Goal: Transaction & Acquisition: Book appointment/travel/reservation

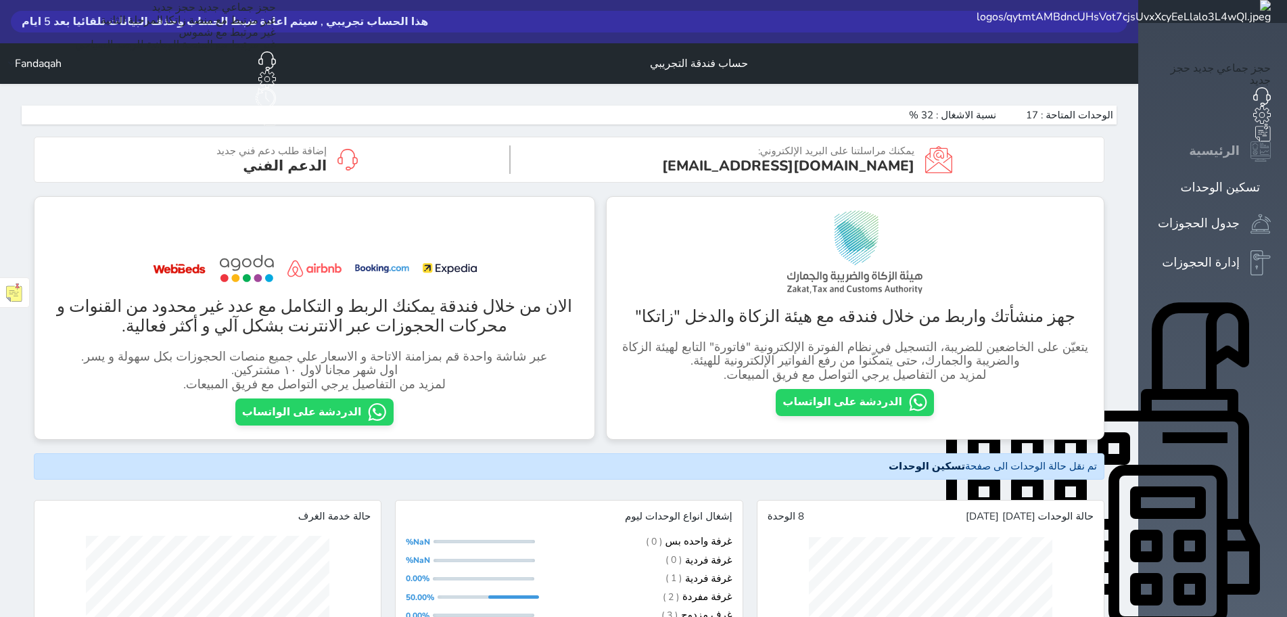
click at [632, 141] on link "الرئيسية" at bounding box center [1213, 151] width 116 height 20
click at [632, 187] on icon at bounding box center [1271, 187] width 0 height 0
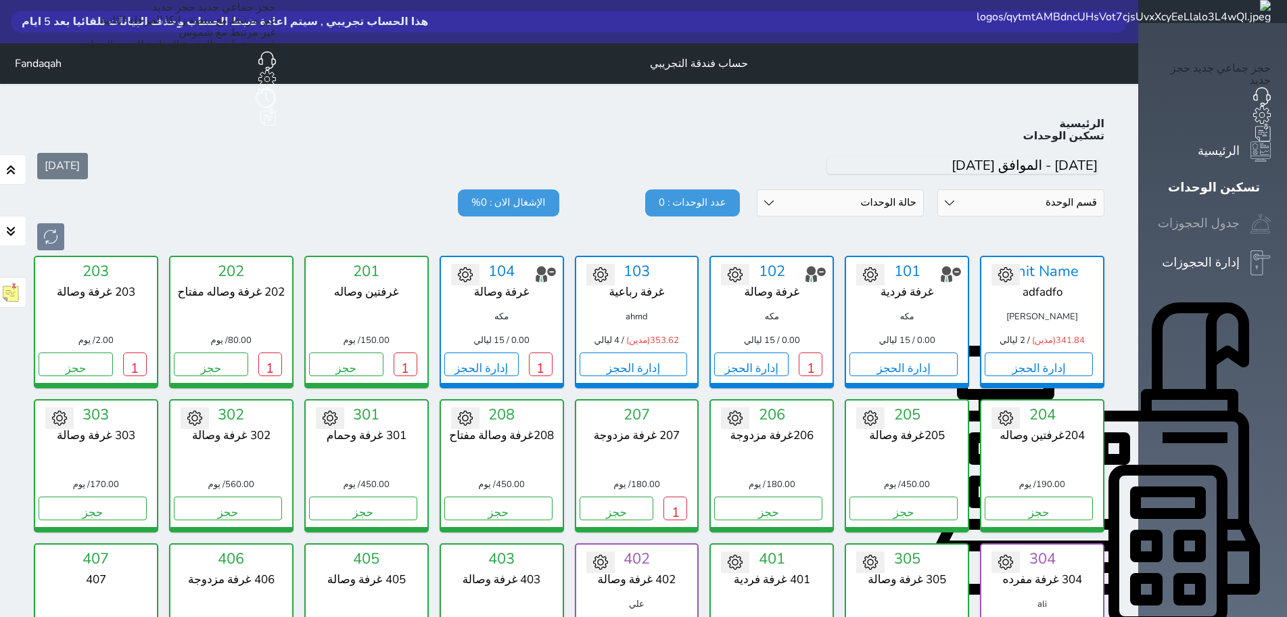
scroll to position [96, 0]
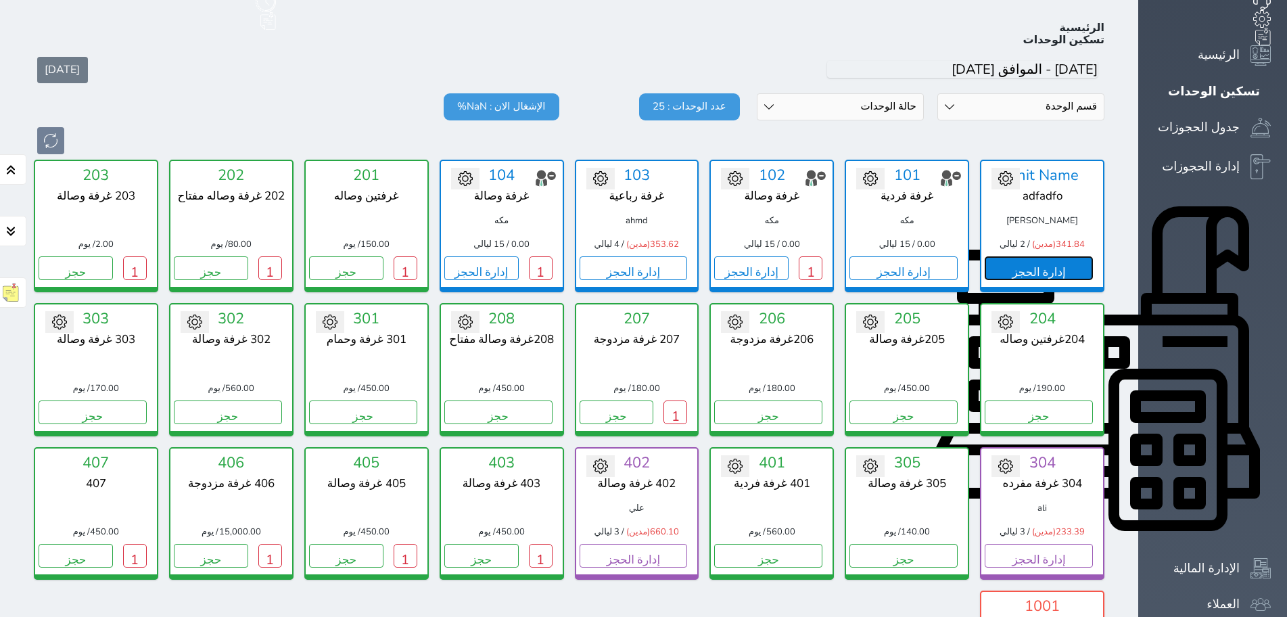
click at [632, 256] on button "إدارة الحجز" at bounding box center [1039, 268] width 108 height 24
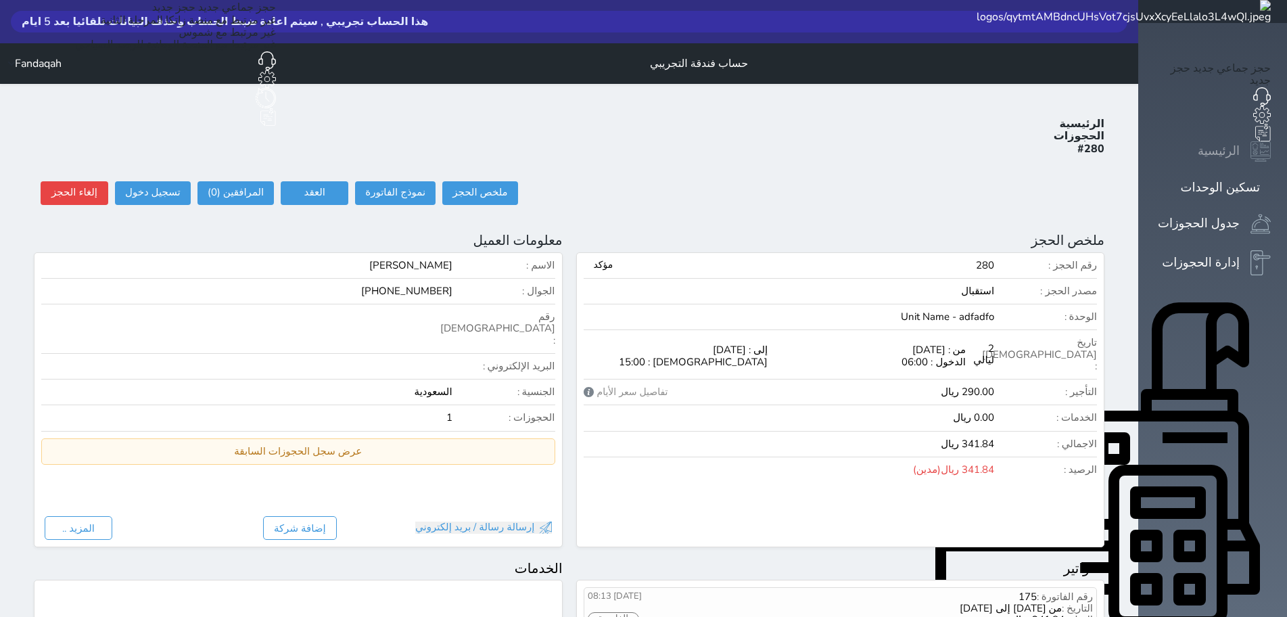
click at [632, 141] on div "الرئيسية" at bounding box center [1219, 151] width 42 height 20
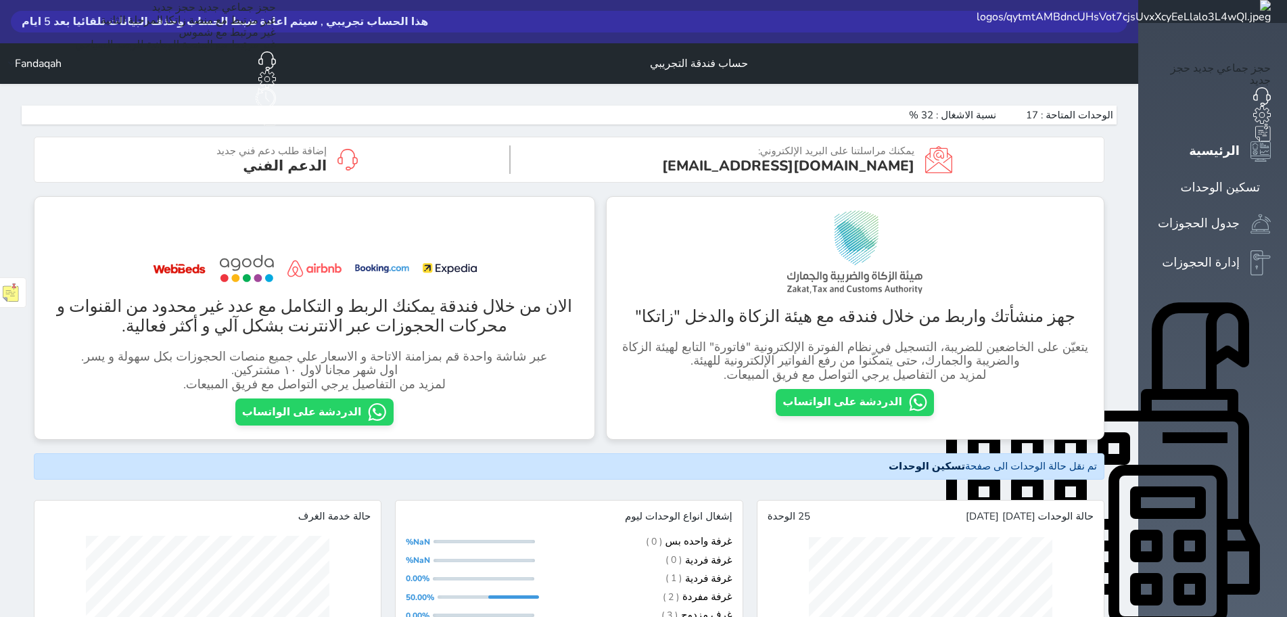
click at [195, 15] on link "حجز جديد" at bounding box center [173, 7] width 43 height 15
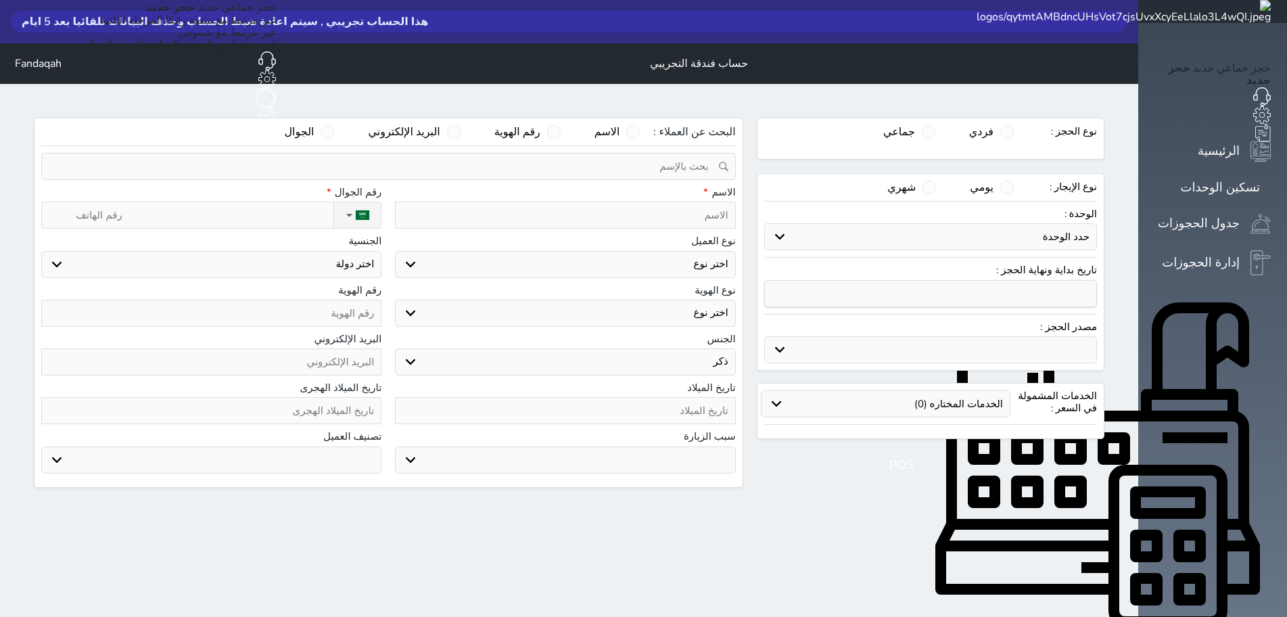
select select "1"
select select
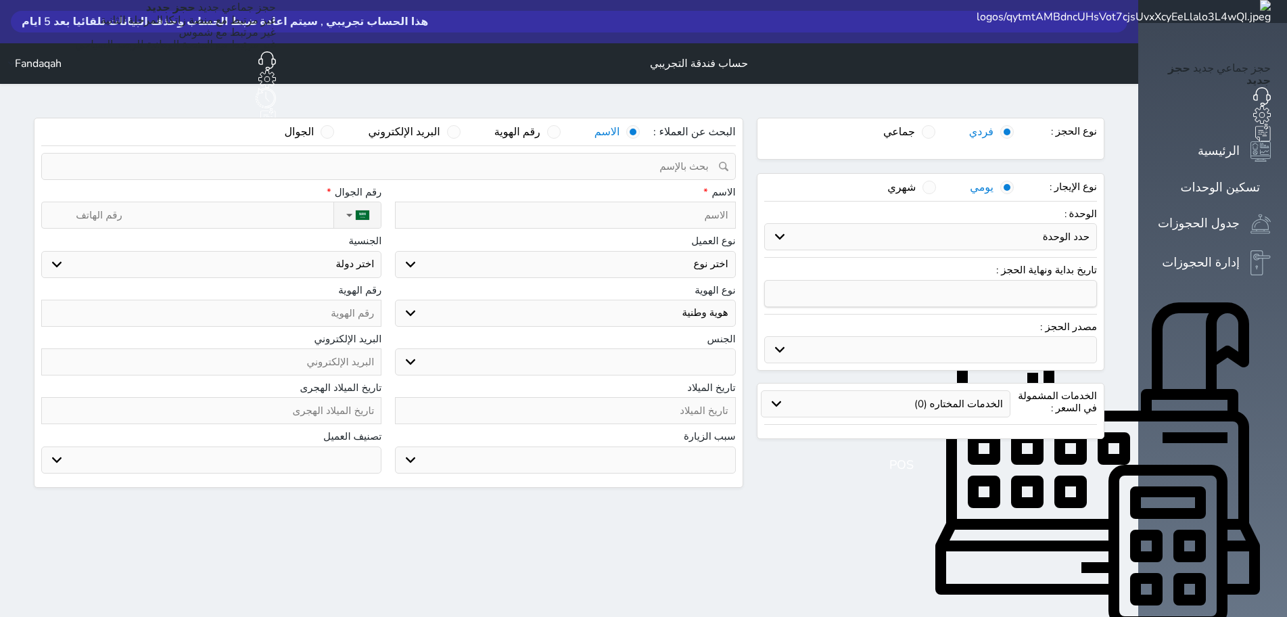
select select
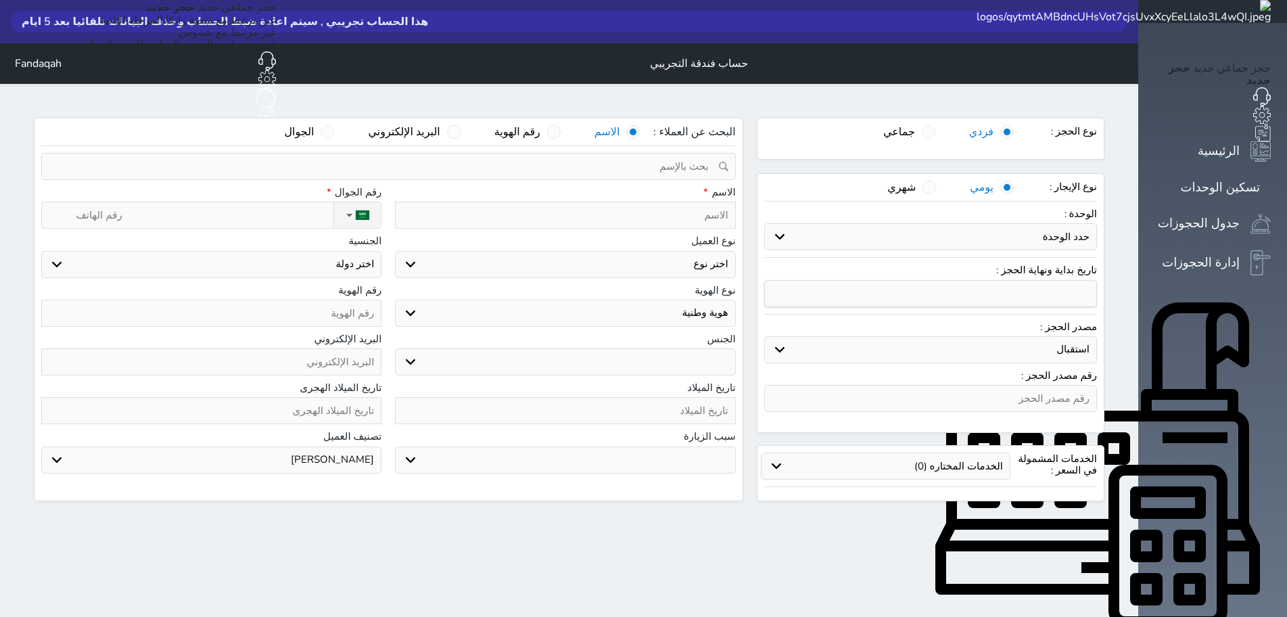
select select
select select "113"
select select
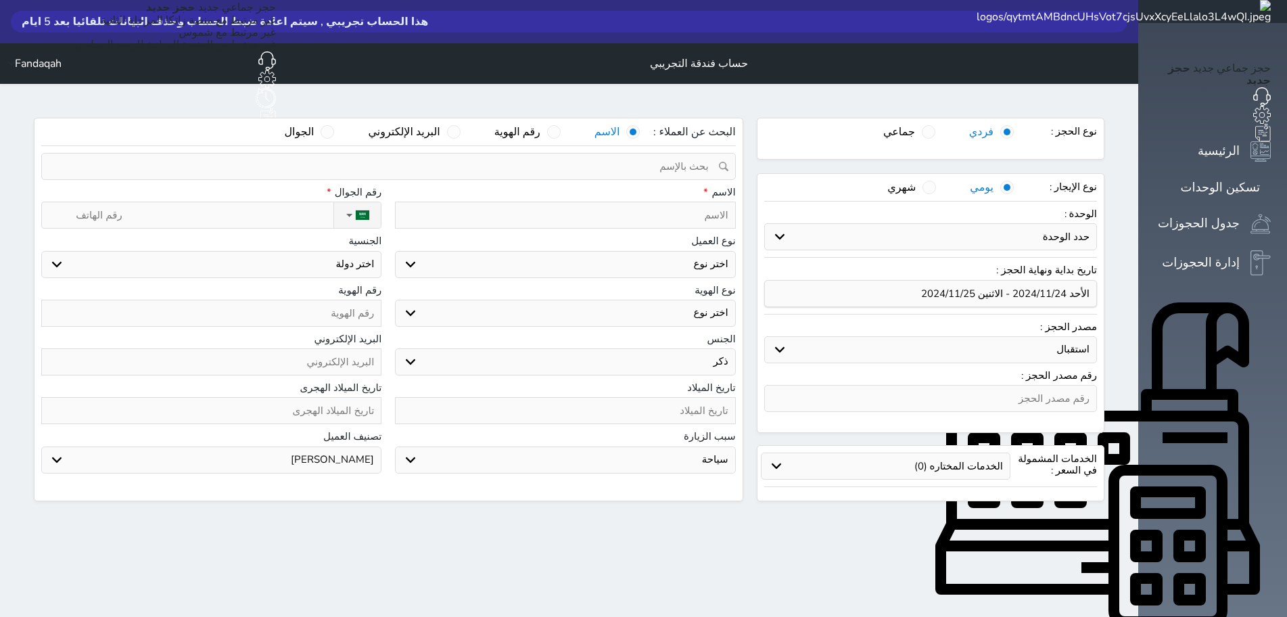
select select
select select "1"
select select "113"
select select "1"
select select
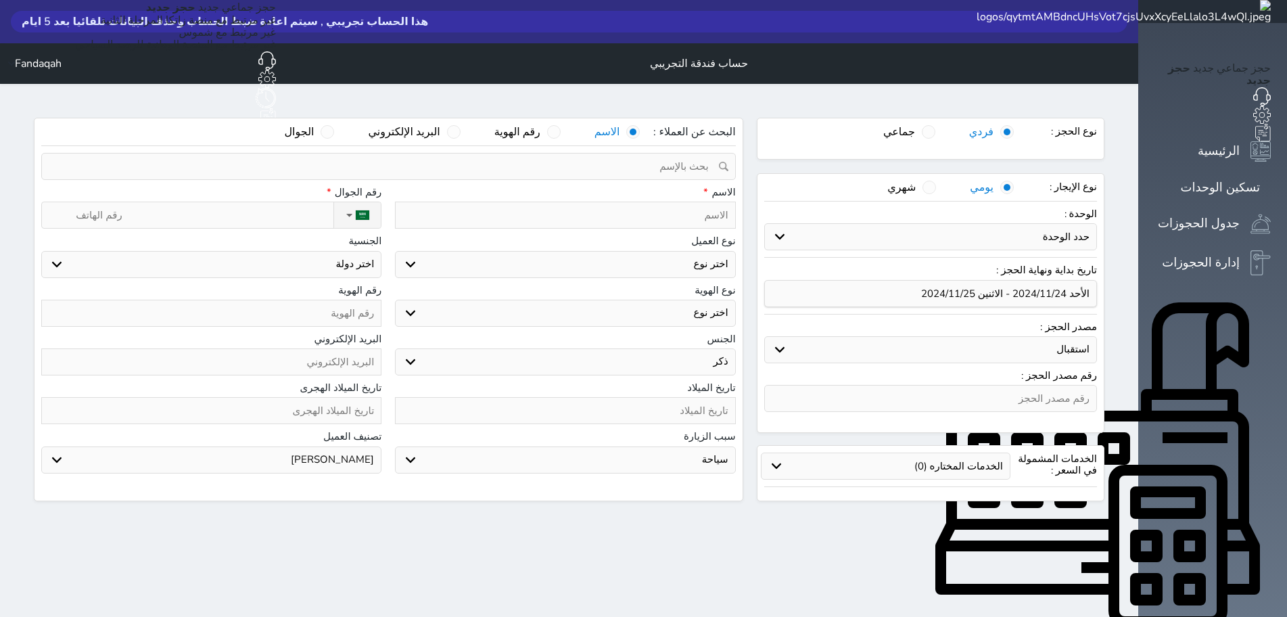
select select "7"
select select
